Goal: Transaction & Acquisition: Subscribe to service/newsletter

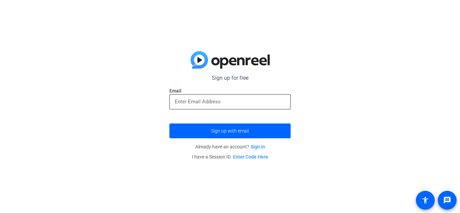
click at [246, 96] on div at bounding box center [230, 101] width 110 height 15
click at [242, 100] on input "email" at bounding box center [230, 102] width 110 height 8
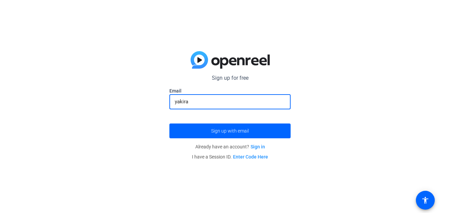
click at [219, 99] on input "yakira" at bounding box center [230, 102] width 110 height 8
type input "y"
paste input "yakiracalvert88@gmail.com"
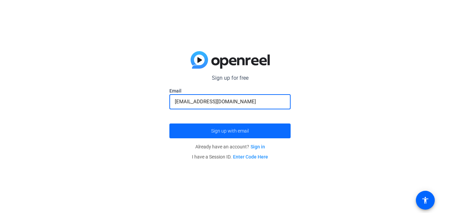
type input "yakiracalvert88@gmail.com"
click at [227, 136] on span "submit" at bounding box center [229, 131] width 121 height 16
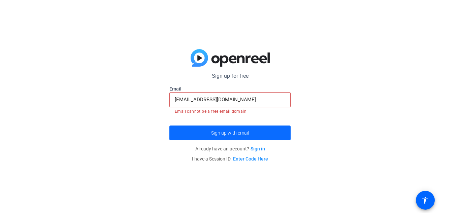
click at [240, 138] on span "submit" at bounding box center [229, 133] width 121 height 16
click at [243, 103] on input "yakiracalvert88@gmail.com" at bounding box center [230, 100] width 110 height 8
click at [232, 75] on p "Sign up for free" at bounding box center [229, 76] width 121 height 8
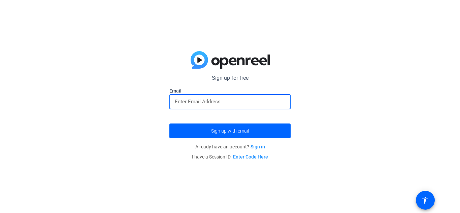
paste input "[EMAIL_ADDRESS][DOMAIN_NAME]"
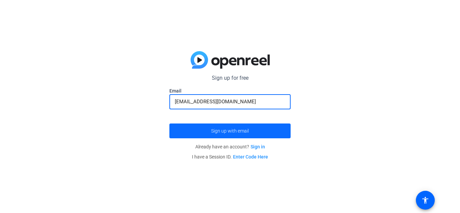
type input "[EMAIL_ADDRESS][DOMAIN_NAME]"
click at [248, 127] on span "submit" at bounding box center [229, 131] width 121 height 16
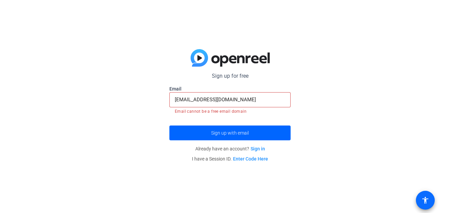
click at [431, 199] on span at bounding box center [425, 200] width 16 height 16
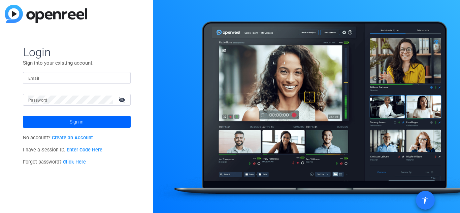
click at [422, 208] on span at bounding box center [425, 200] width 16 height 16
click at [422, 202] on mat-icon "accessibility" at bounding box center [425, 200] width 8 height 8
